Goal: Task Accomplishment & Management: Manage account settings

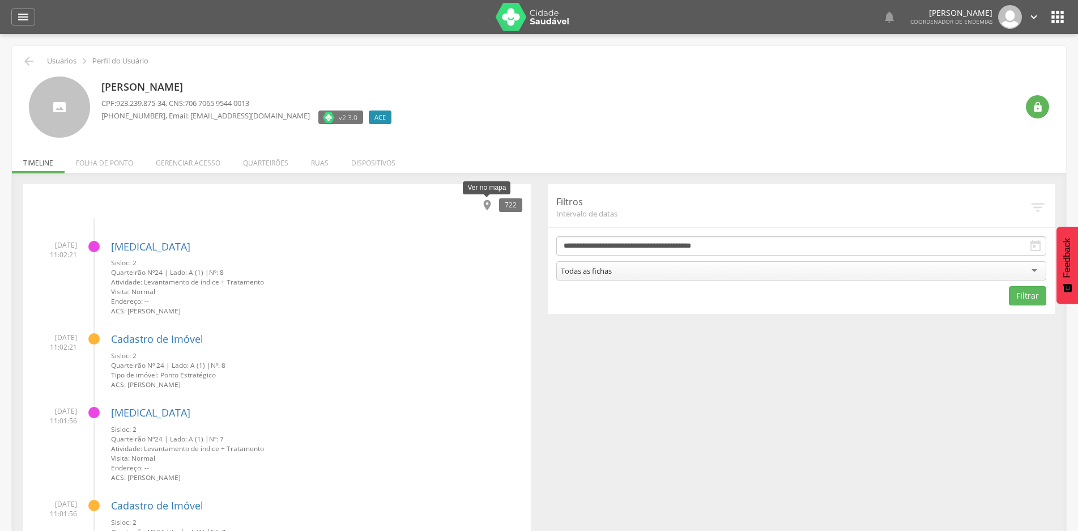
click at [489, 204] on icon "" at bounding box center [487, 205] width 12 height 12
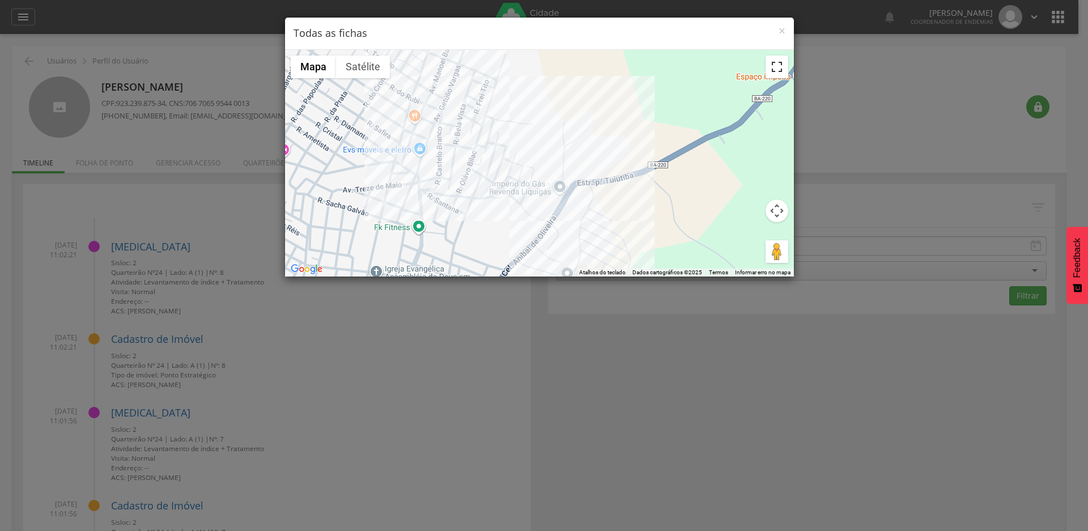
click at [777, 66] on button "Ativar a visualização em tela cheia" at bounding box center [777, 67] width 23 height 23
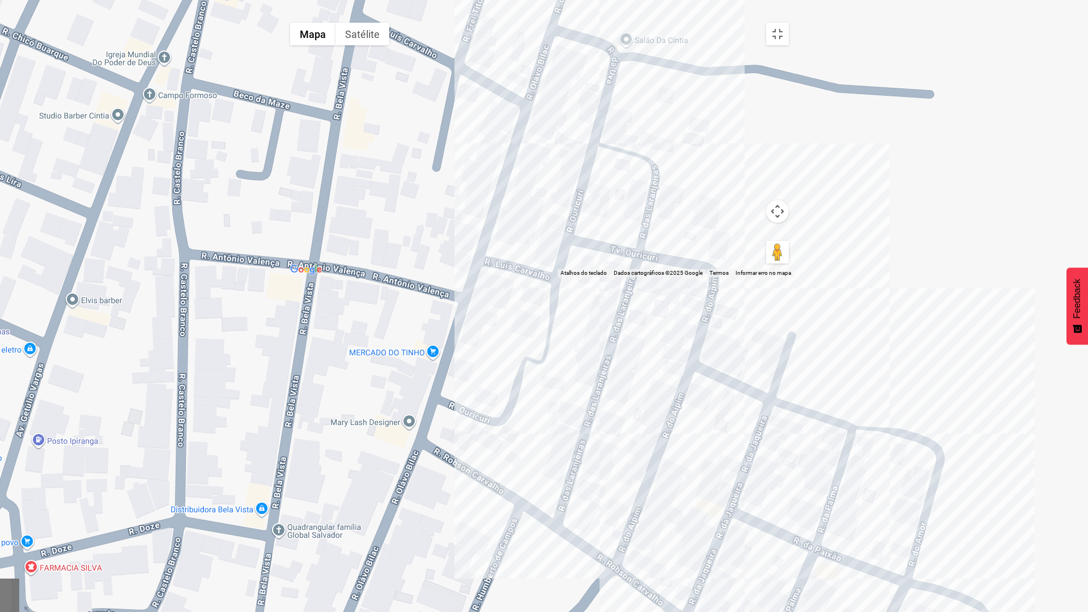
drag, startPoint x: 515, startPoint y: 448, endPoint x: 766, endPoint y: 611, distance: 299.5
click at [766, 277] on div at bounding box center [539, 147] width 510 height 260
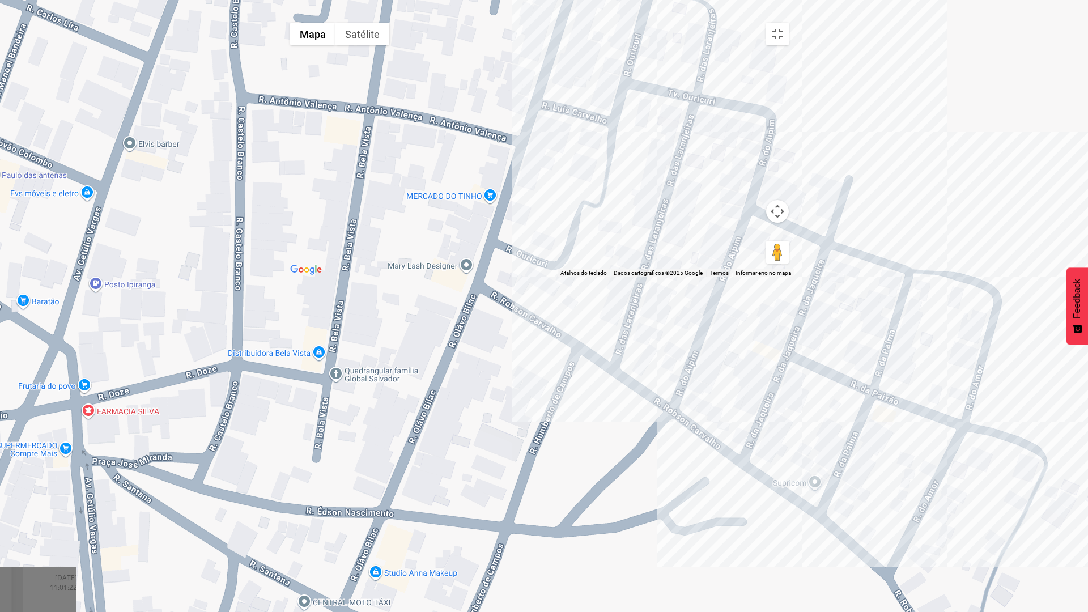
drag, startPoint x: 539, startPoint y: 153, endPoint x: 605, endPoint y: 9, distance: 158.2
click at [605, 17] on div at bounding box center [539, 147] width 510 height 260
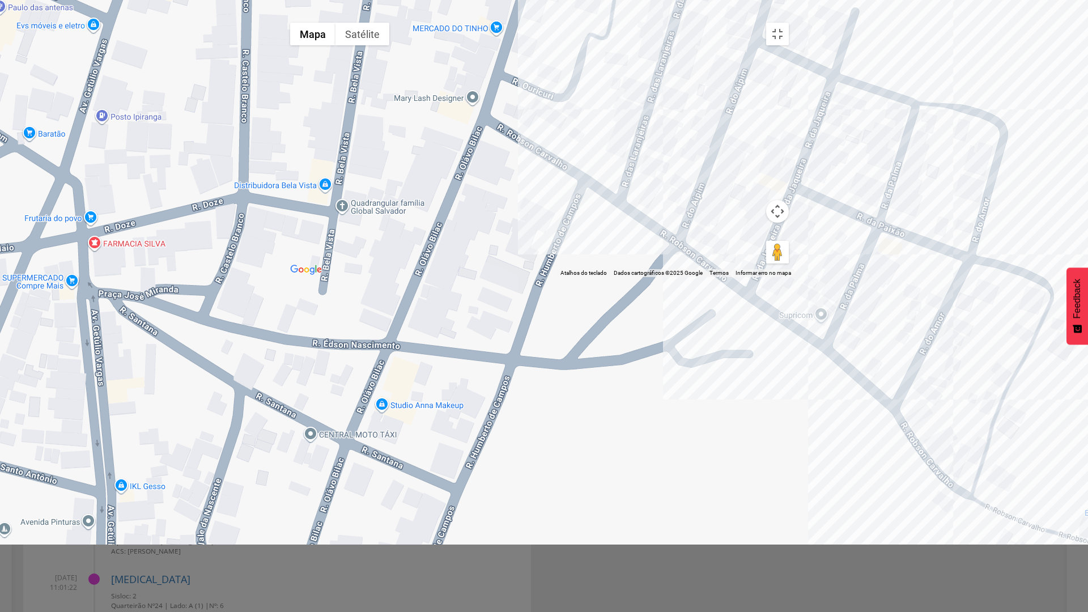
drag, startPoint x: 526, startPoint y: 266, endPoint x: 535, endPoint y: 79, distance: 187.2
click at [535, 79] on div at bounding box center [539, 147] width 510 height 260
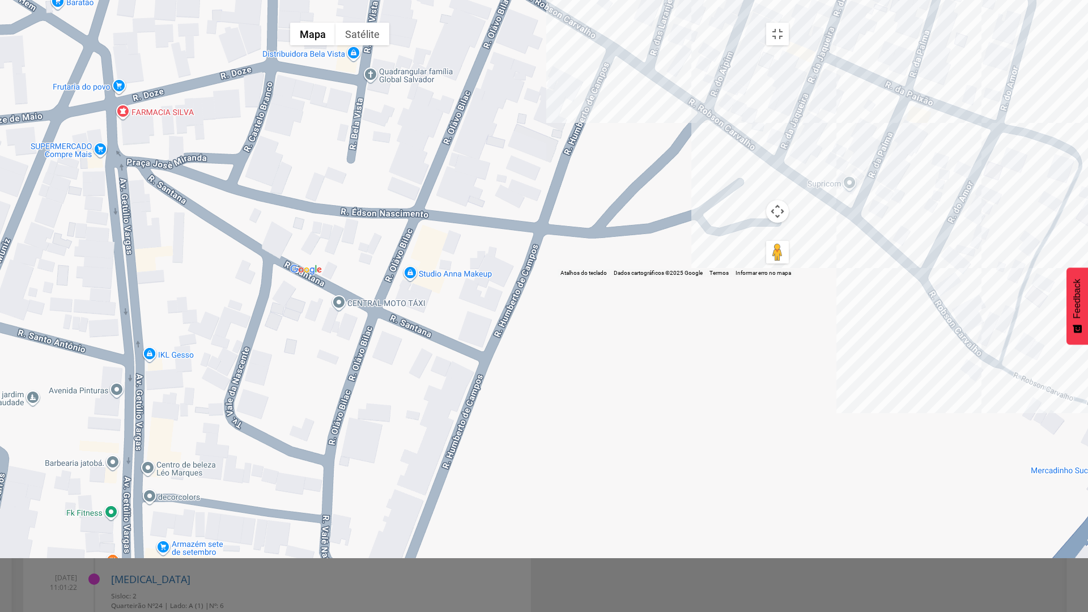
drag, startPoint x: 460, startPoint y: 295, endPoint x: 488, endPoint y: 163, distance: 135.6
click at [488, 163] on div at bounding box center [539, 147] width 510 height 260
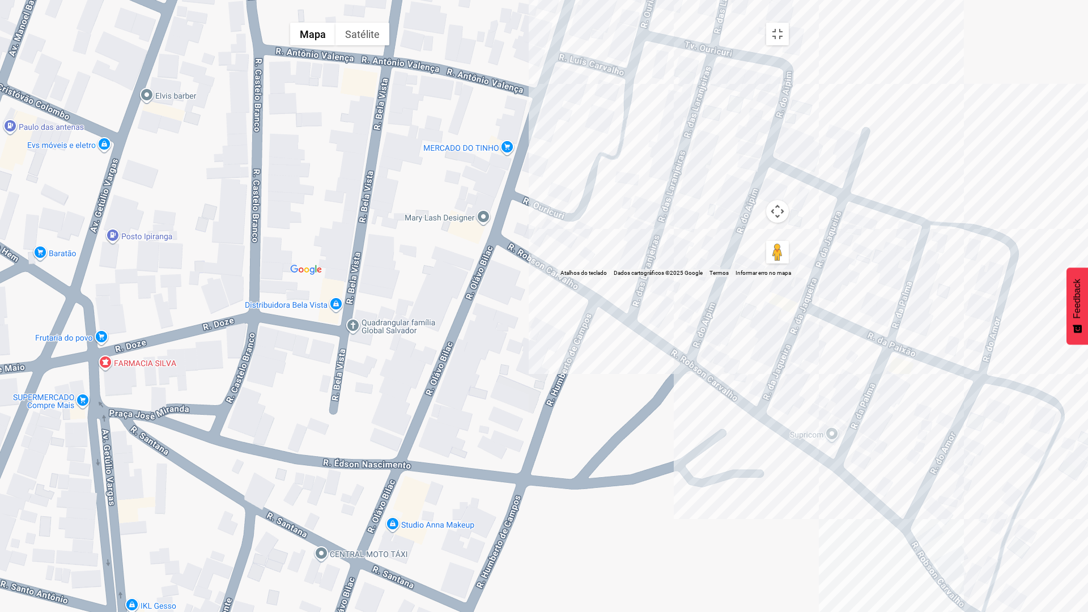
drag, startPoint x: 359, startPoint y: 129, endPoint x: 342, endPoint y: 381, distance: 252.8
click at [342, 277] on div at bounding box center [539, 147] width 510 height 260
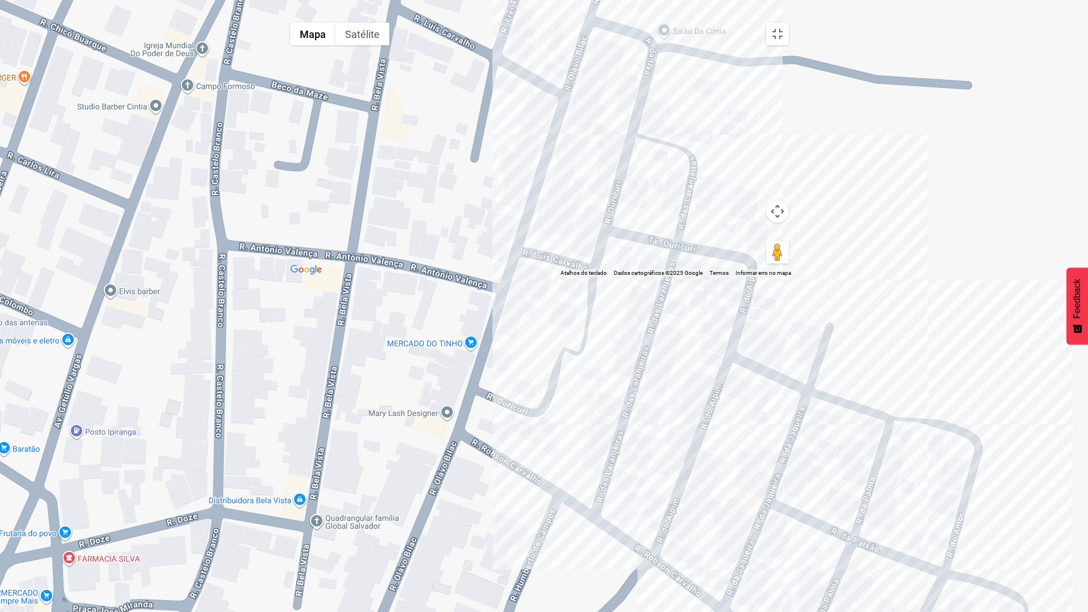
drag, startPoint x: 498, startPoint y: 202, endPoint x: 462, endPoint y: 398, distance: 200.0
click at [462, 277] on div at bounding box center [539, 147] width 510 height 260
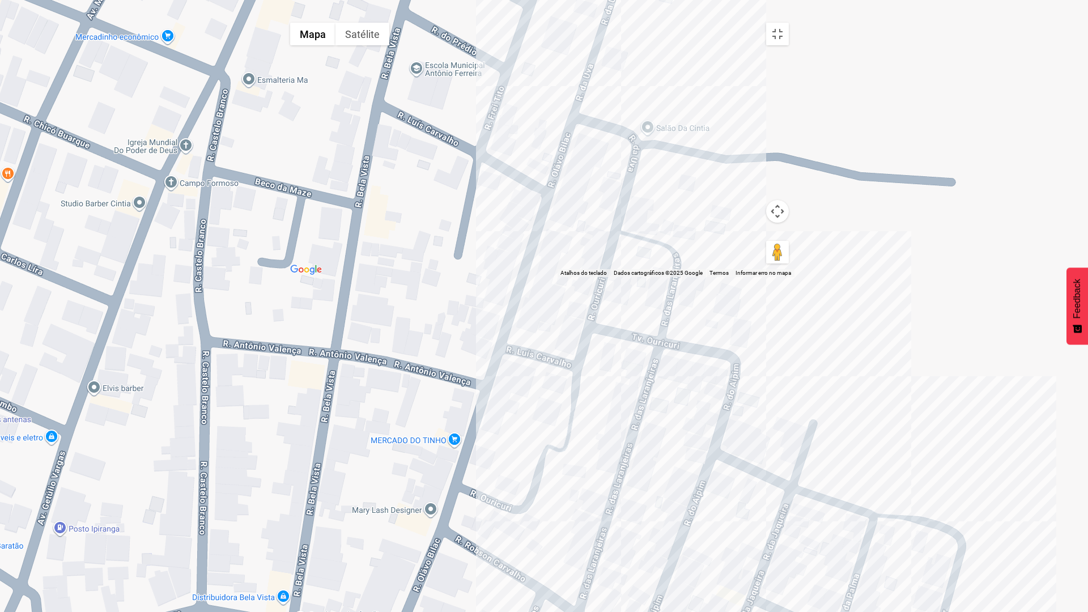
drag, startPoint x: 371, startPoint y: 165, endPoint x: 364, endPoint y: 274, distance: 109.6
click at [353, 277] on div at bounding box center [539, 147] width 510 height 260
